Goal: Task Accomplishment & Management: Complete application form

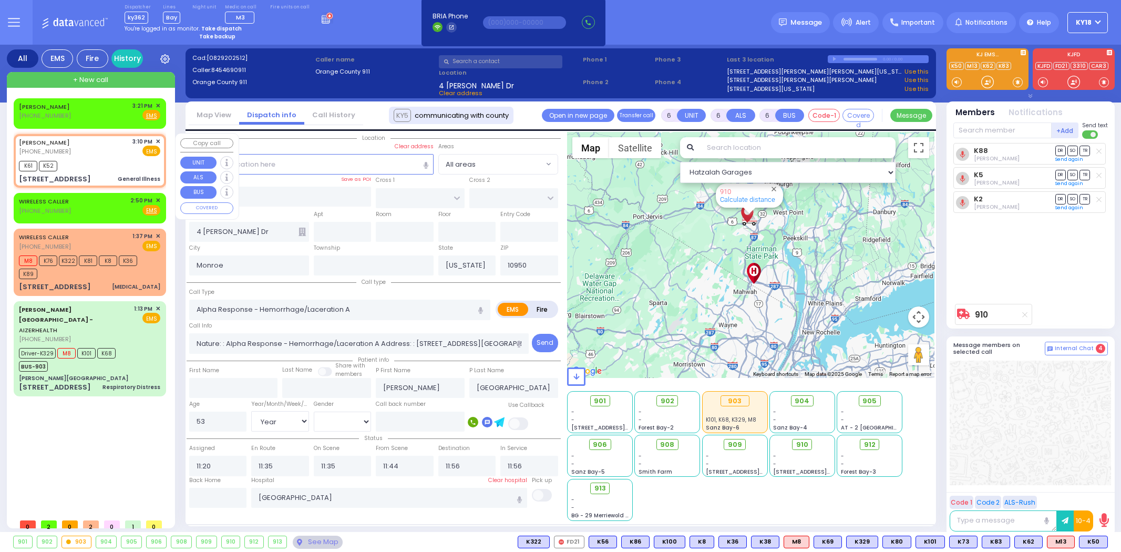
select select
select select "Year"
select select "[DEMOGRAPHIC_DATA]"
type input "1"
type input "0"
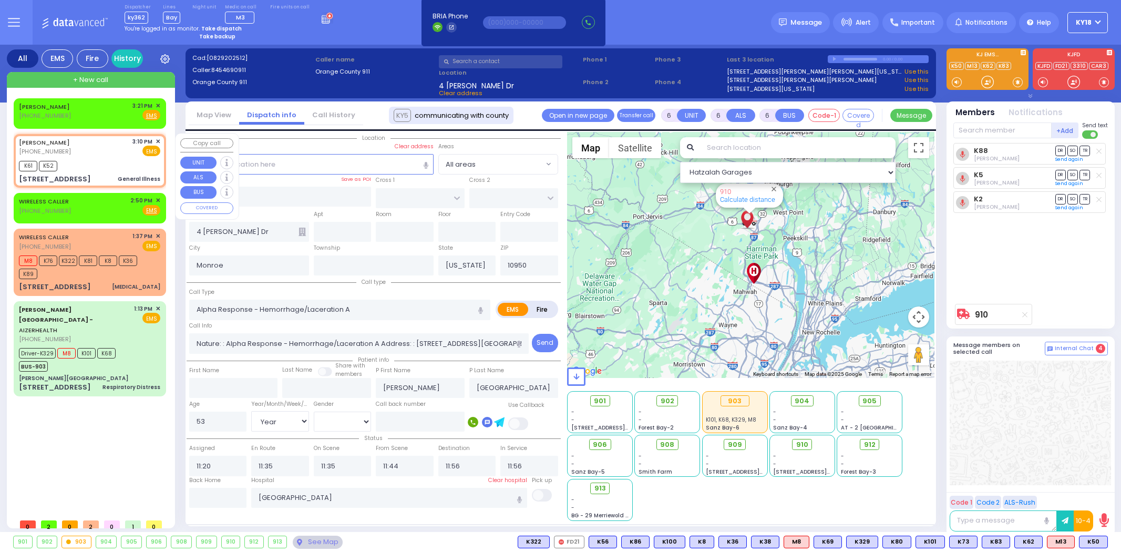
type input "1"
select select
type input "General Illness"
radio input "true"
type input "32"
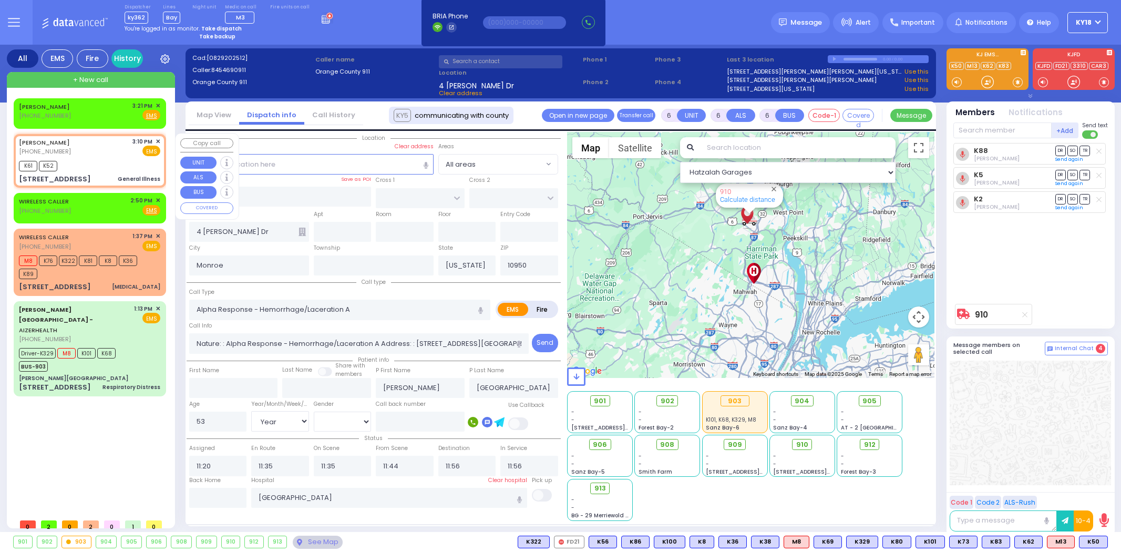
select select "Year"
select select "[DEMOGRAPHIC_DATA]"
type input "15:10"
type input "15:13"
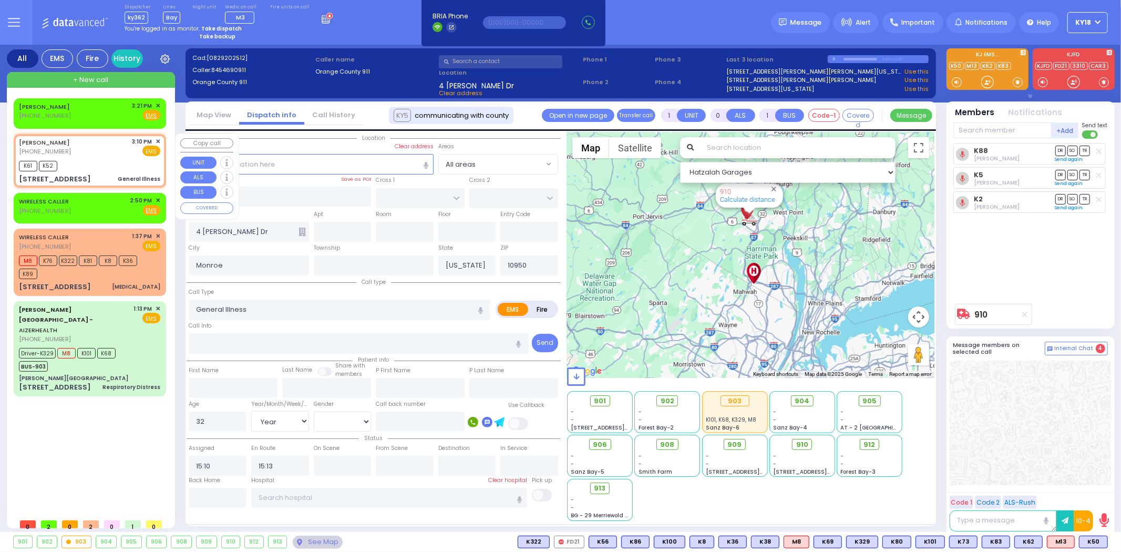
type input "PROSPECT RD"
type input "HARDSCRABBLE RD"
type input "[STREET_ADDRESS]"
type input "[PERSON_NAME]"
type input "10918"
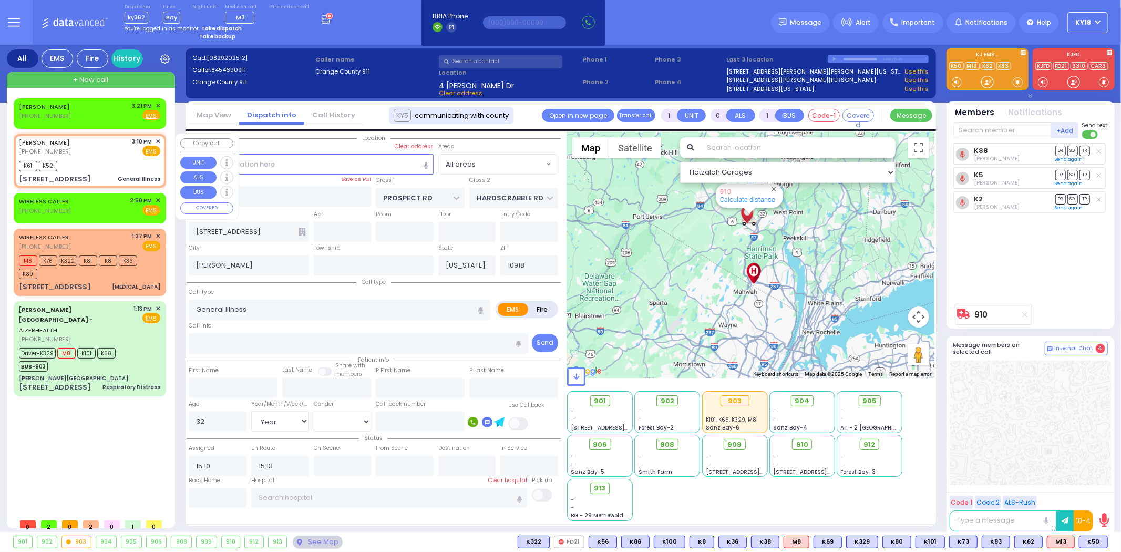
select select "[GEOGRAPHIC_DATA]"
select select "Hatzalah Garages"
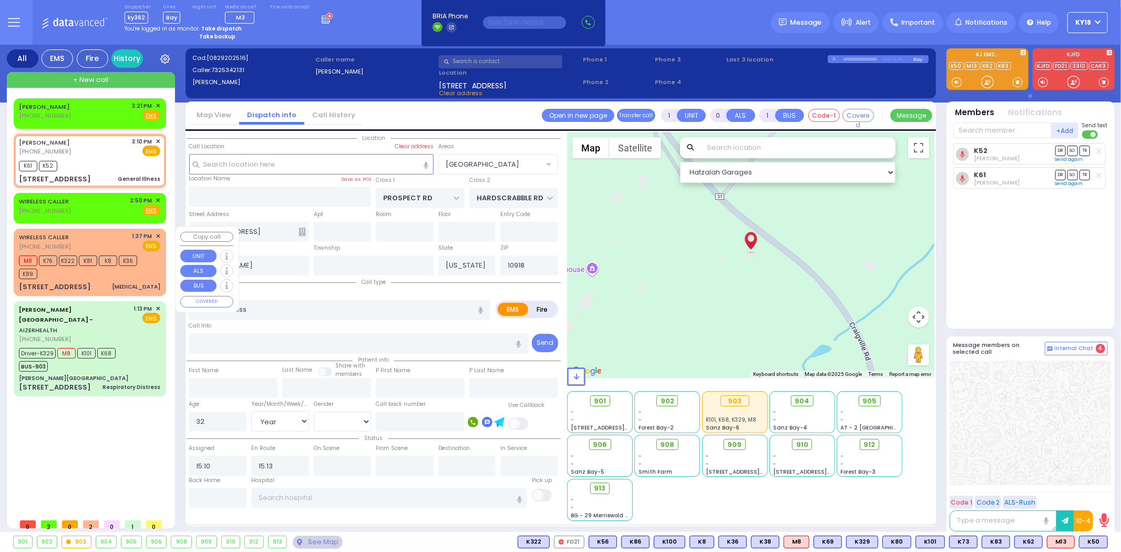
click at [107, 282] on div "[STREET_ADDRESS] [MEDICAL_DATA]" at bounding box center [89, 287] width 141 height 11
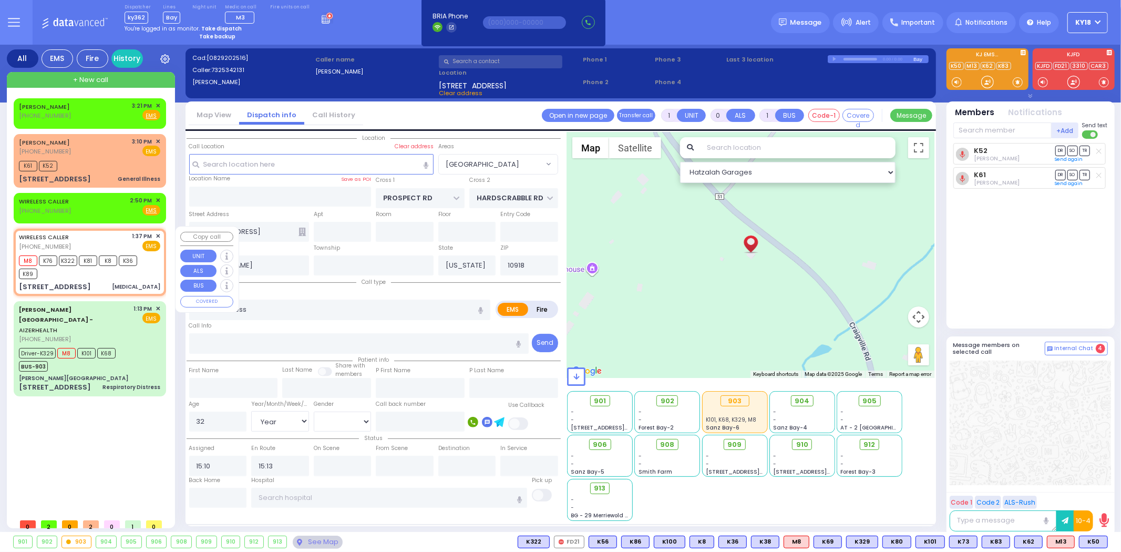
type input "6"
select select
type input "[MEDICAL_DATA]"
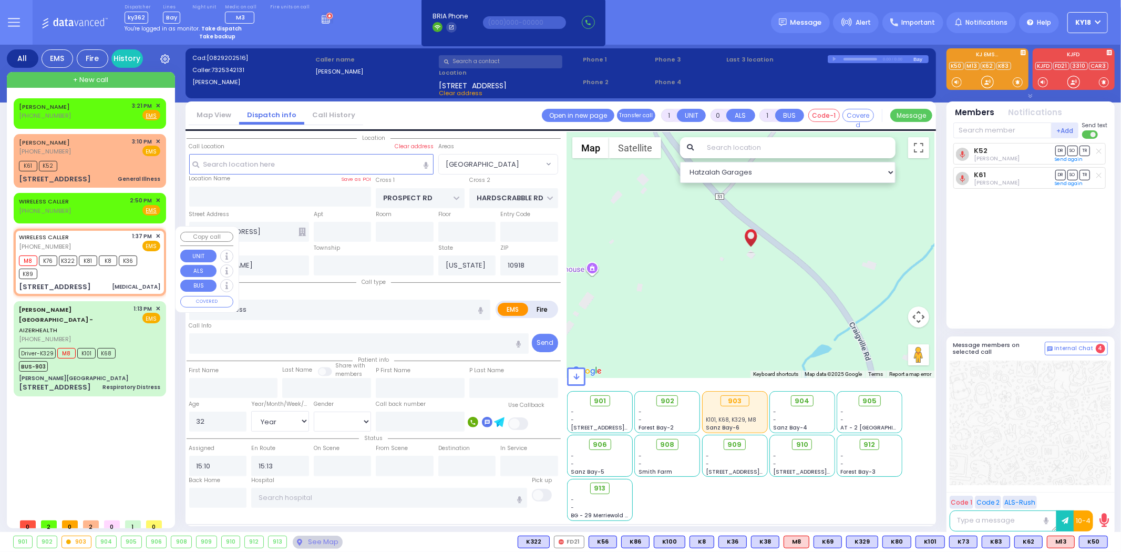
radio input "true"
type input "Unknown"
select select "Year"
select select
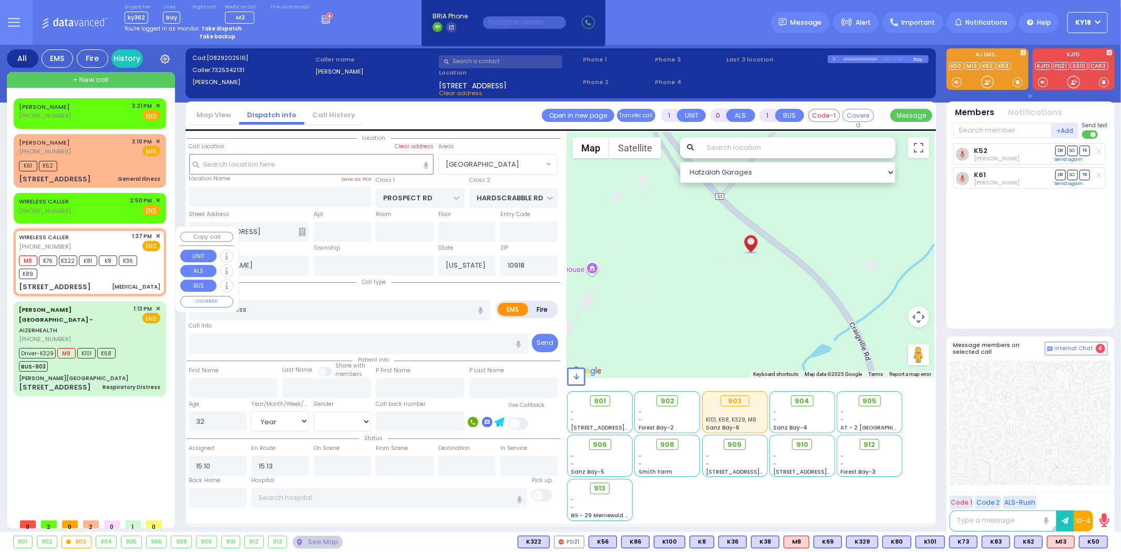
type input "13:37"
type input "13:39"
type input "7 MERON DR"
type input "301"
type input "MONROE"
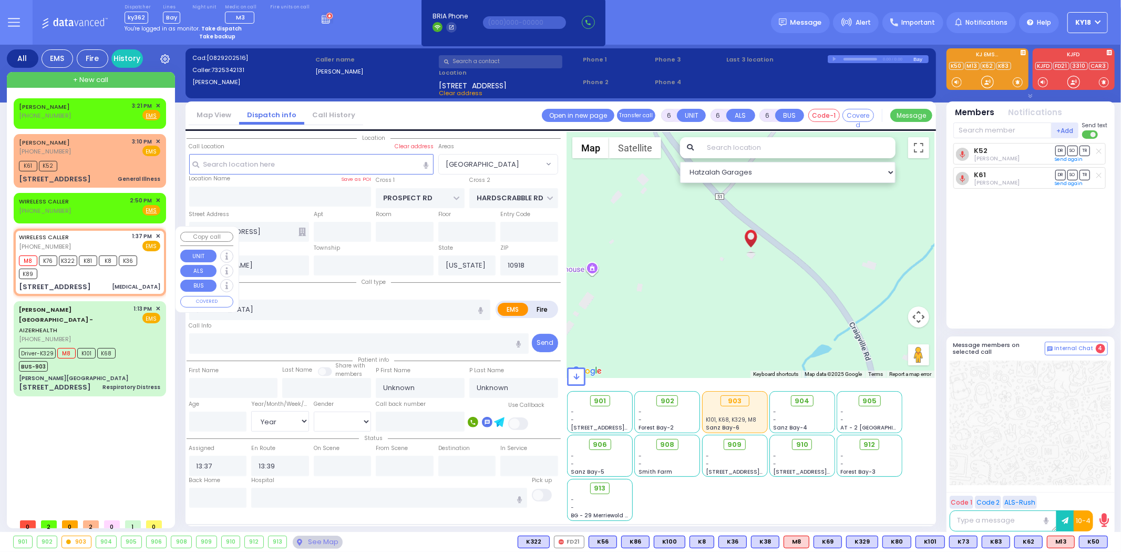
type input "10950"
select select "Hatzalah Garages"
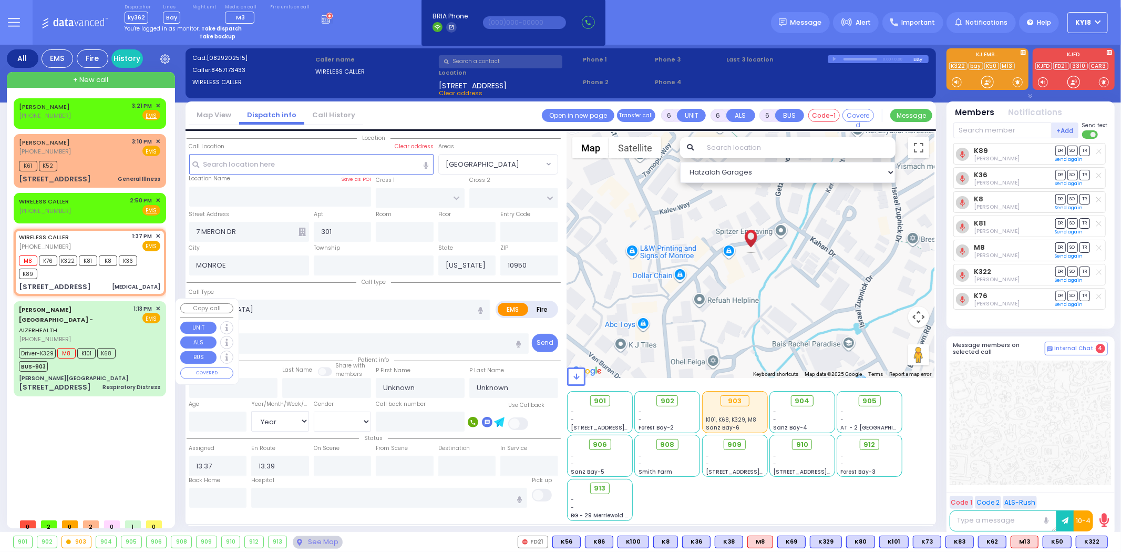
click at [120, 347] on div "Driver-K329 M8 K101 K68 BUS-903" at bounding box center [71, 358] width 104 height 26
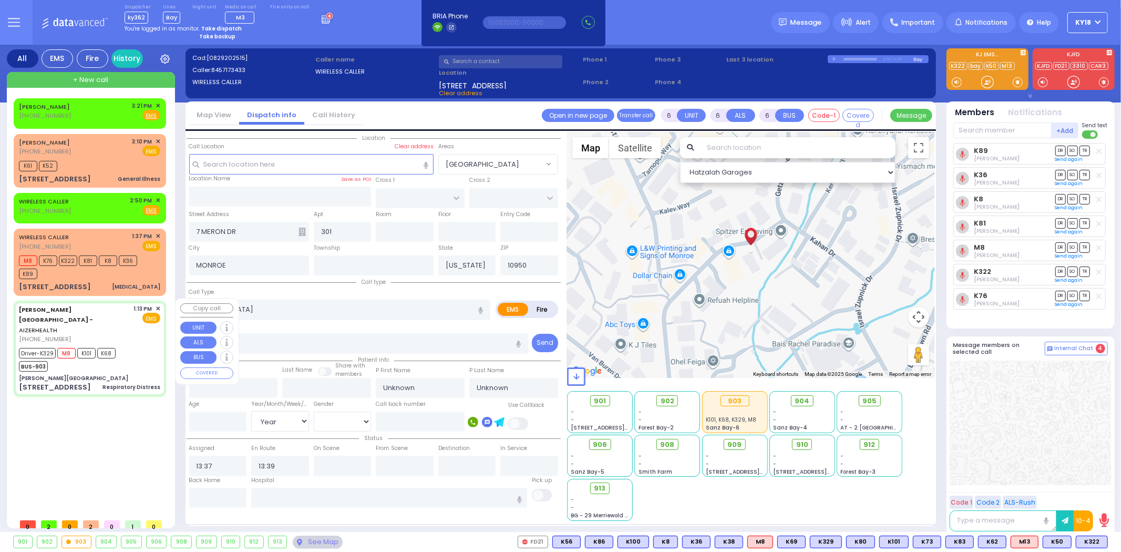
select select
type input "Respiratory Distress"
radio input "true"
type input "[PERSON_NAME]"
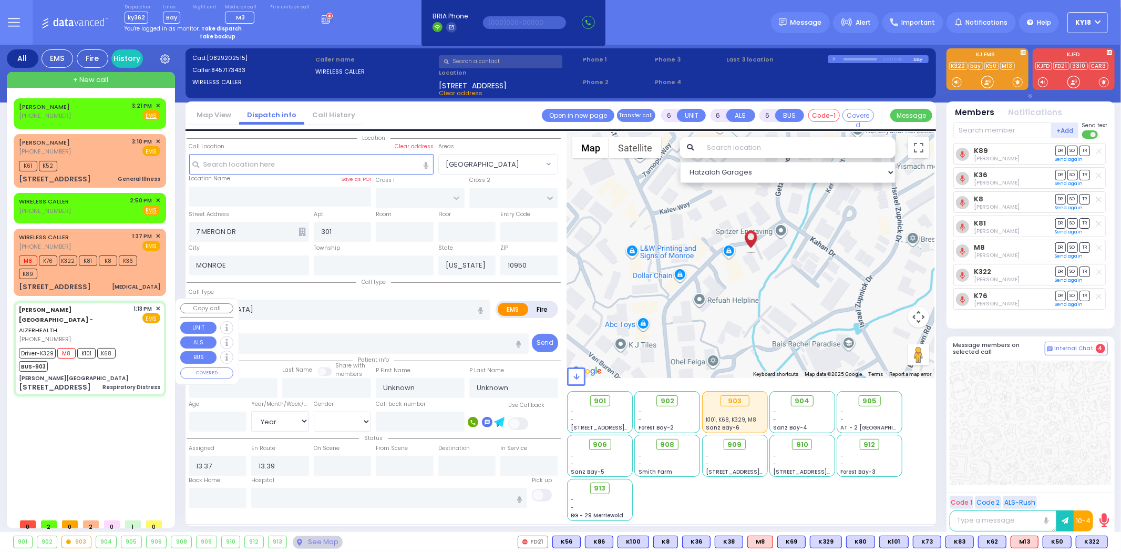
type input "1"
select select "Year"
select select "[DEMOGRAPHIC_DATA]"
type input "13:13"
type input "13:14"
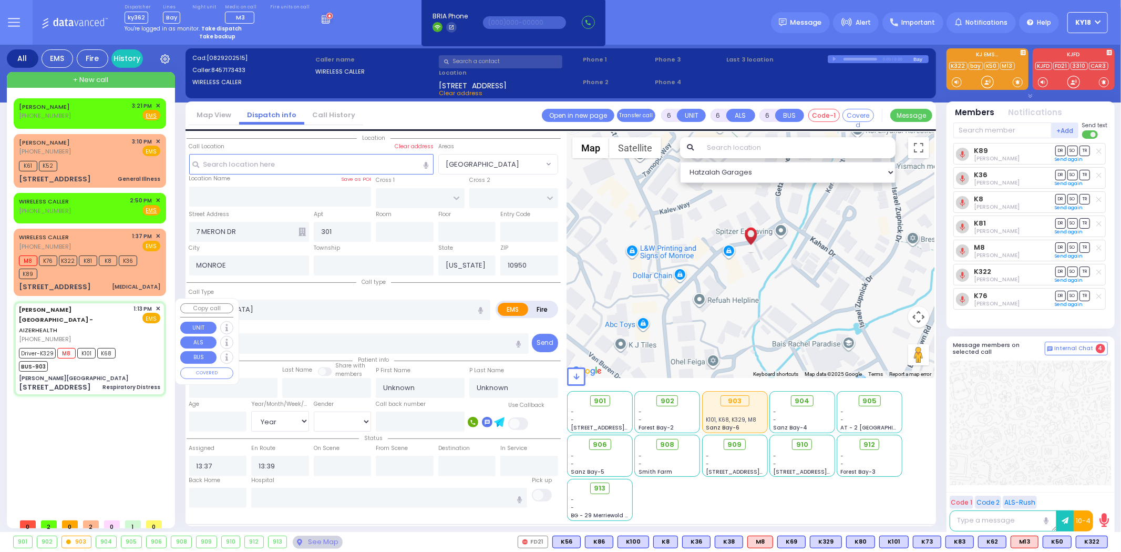
type input "13:16"
type input "13:34"
type input "14:26"
type input "15:25"
type input "[US_STATE][GEOGRAPHIC_DATA]- [GEOGRAPHIC_DATA] [STREET_ADDRESS][US_STATE]"
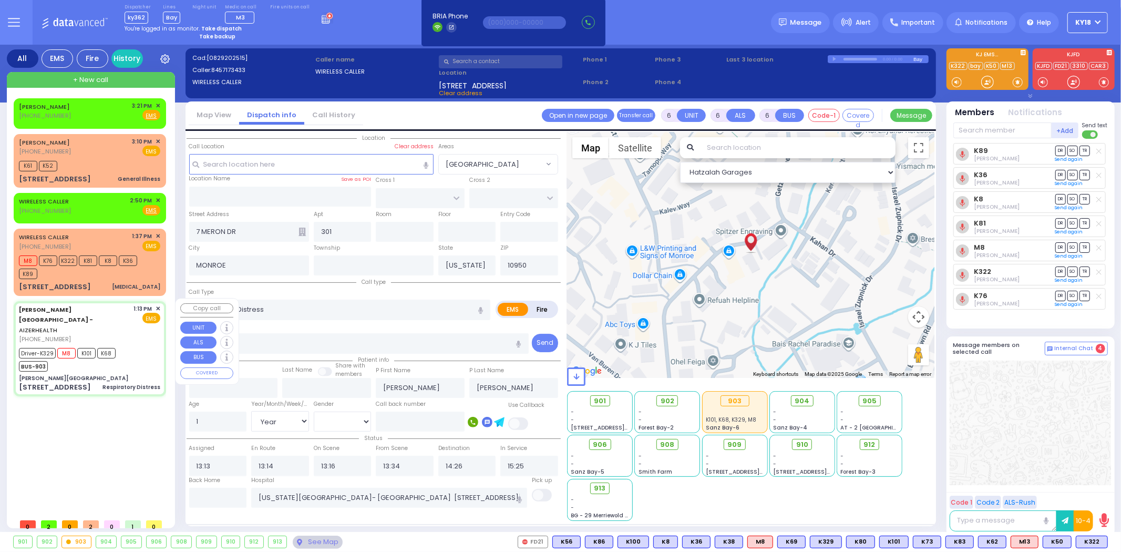
type input "[PERSON_NAME][GEOGRAPHIC_DATA]"
type input "[PERSON_NAME] DR"
type input "[PERSON_NAME]"
type input "[STREET_ADDRESS]"
type input "[PERSON_NAME]"
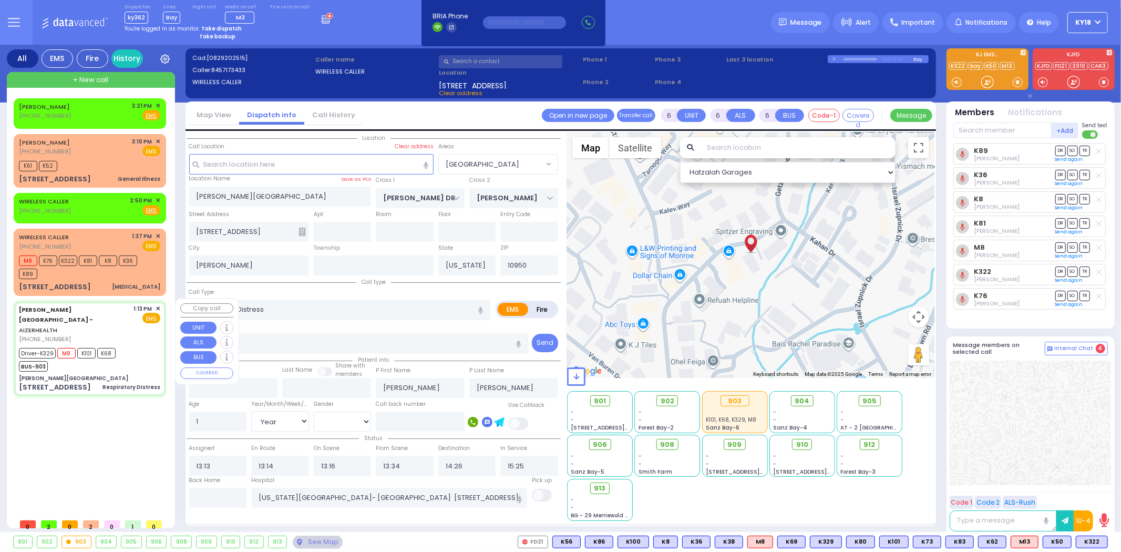
select select "Hatzalah Garages"
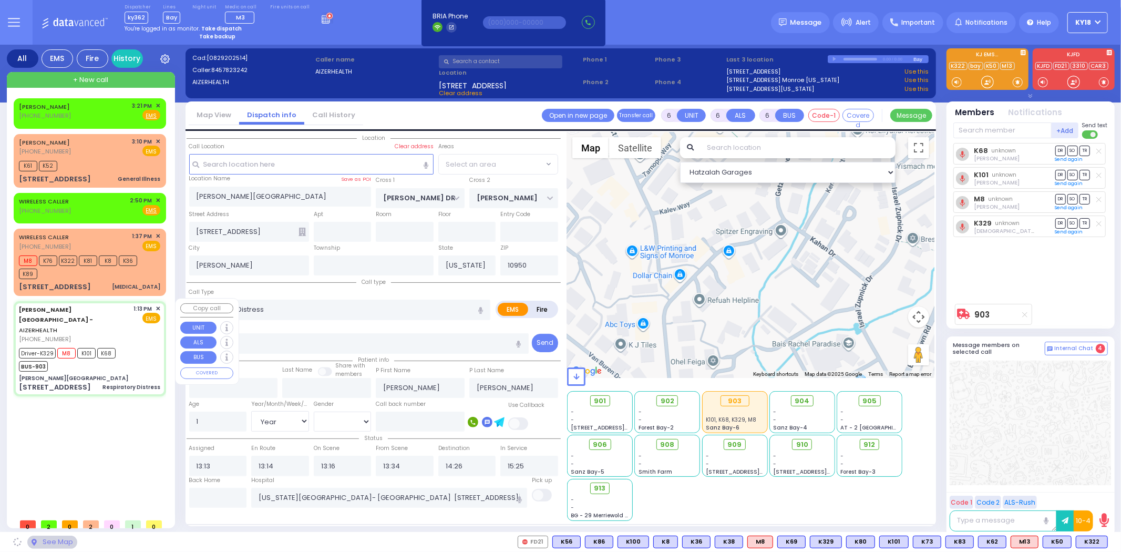
select select "SECTION 2"
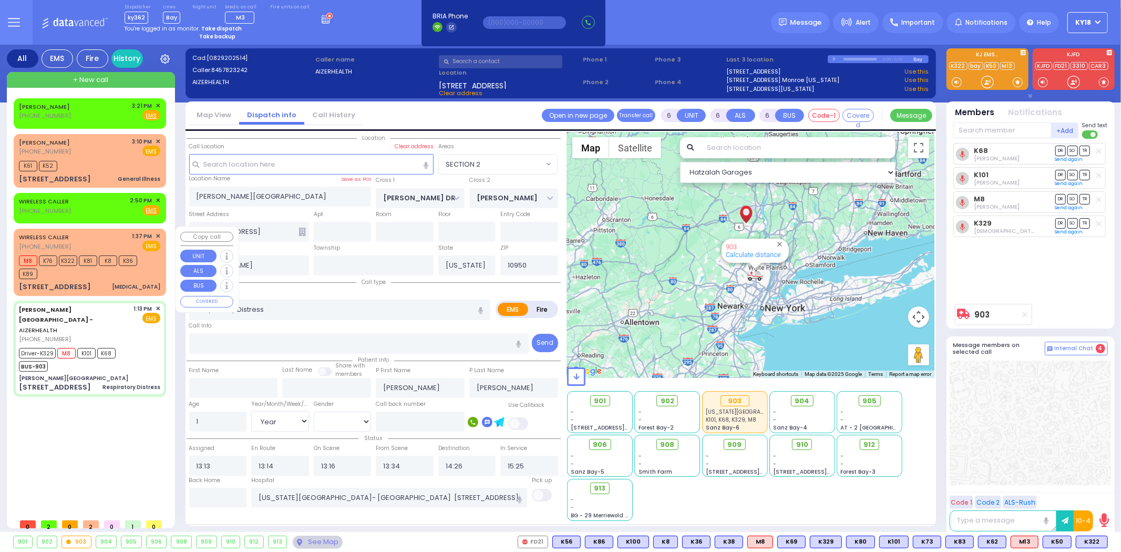
click at [121, 277] on div "WIRELESS CALLER [PHONE_NUMBER] 1:37 PM ✕ EMS M8 K76" at bounding box center [90, 262] width 148 height 64
select select
type input "[MEDICAL_DATA]"
radio input "true"
type input "Unknown"
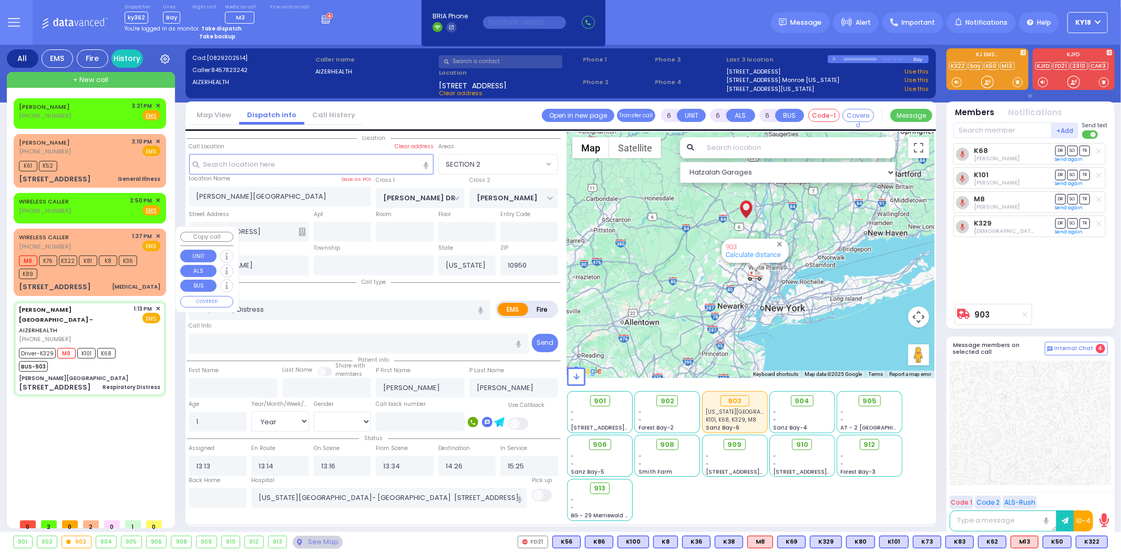
type input "Unknown"
select select "Year"
select select
type input "13:37"
type input "13:39"
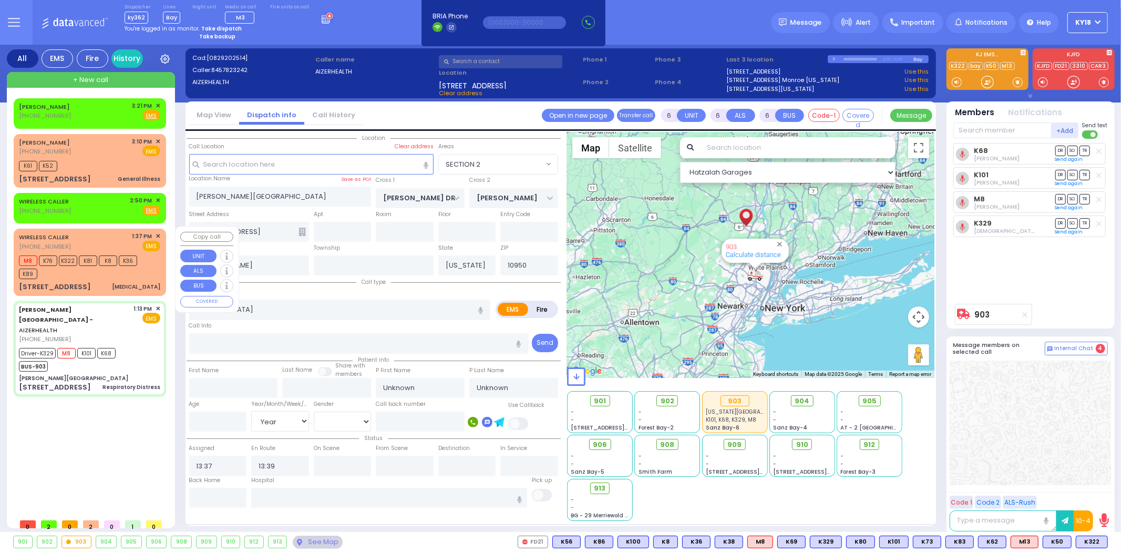
select select "Hatzalah Garages"
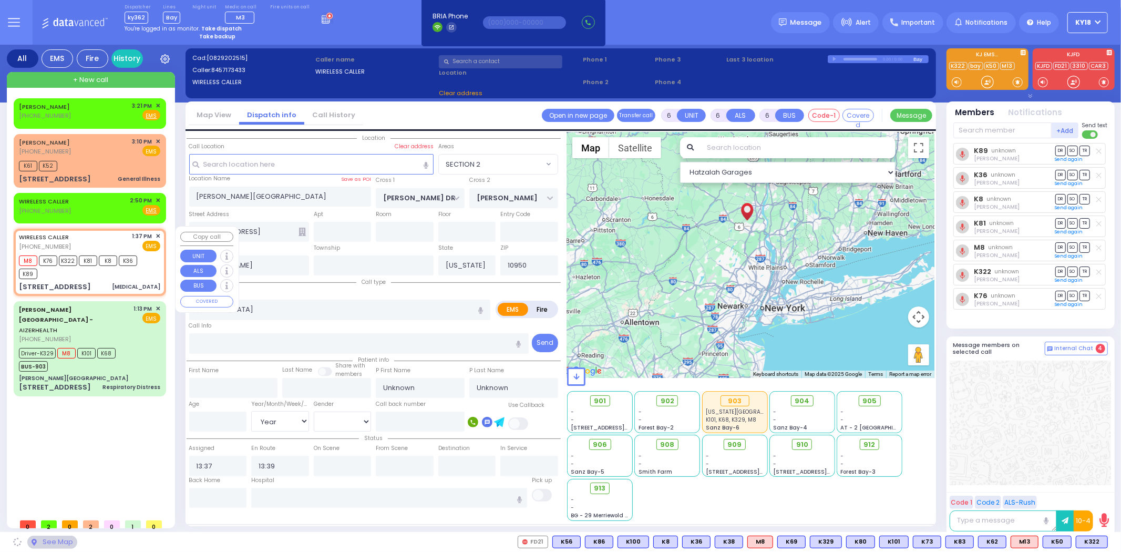
type input "7 MERON DR"
type input "301"
type input "MONROE"
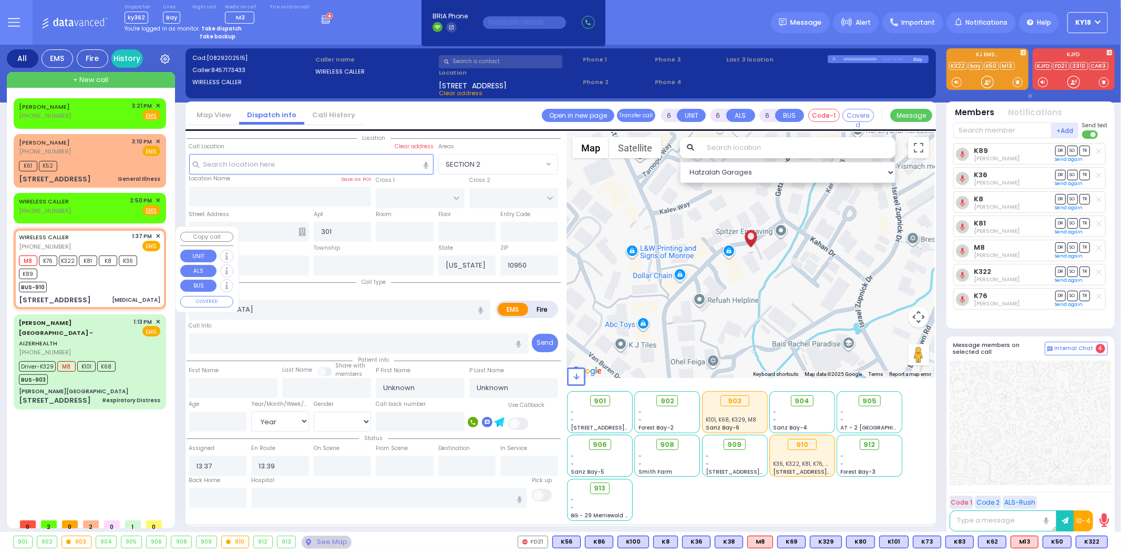
select select
radio input "true"
select select "Year"
select select "Hatzalah Garages"
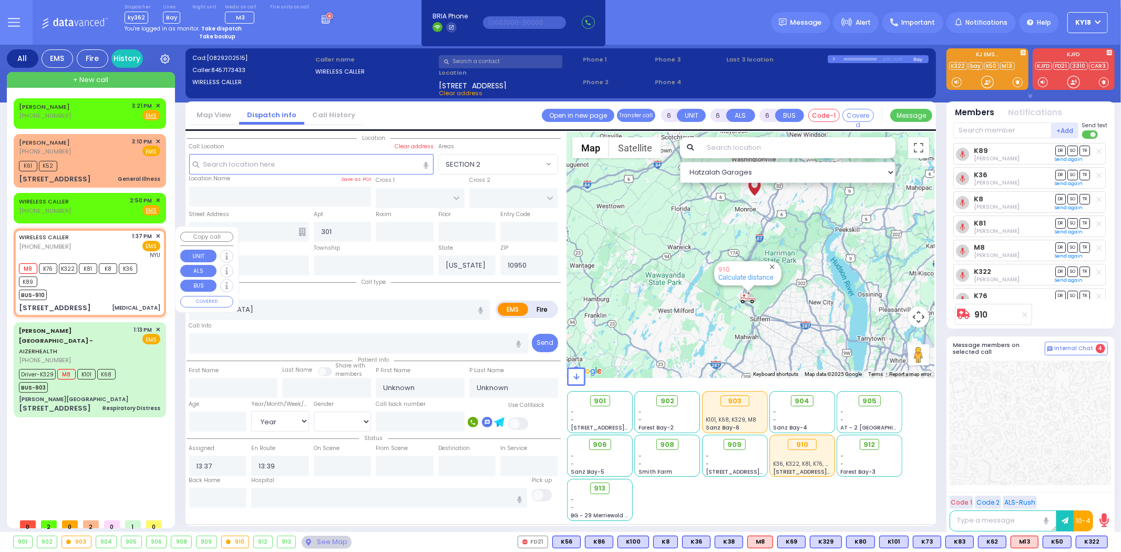
select select
radio input "true"
select select "Year"
type input "[GEOGRAPHIC_DATA]"
select select "Hatzalah Garages"
